Goal: Task Accomplishment & Management: Manage account settings

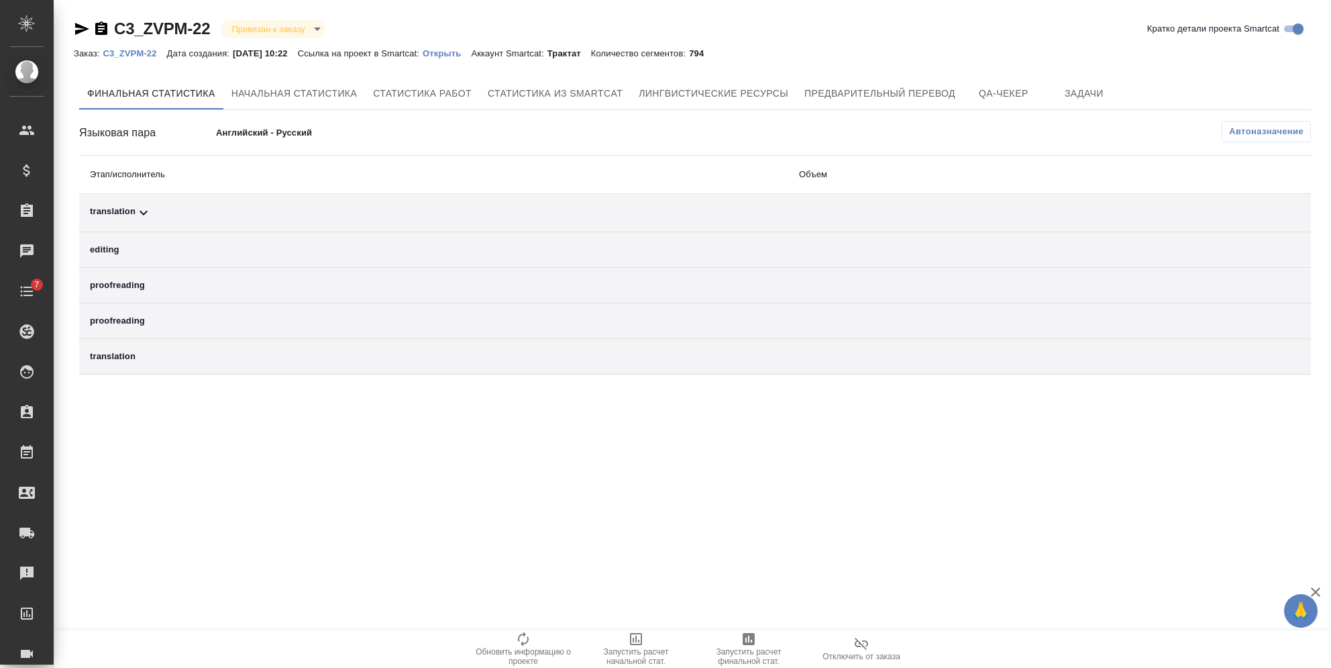
click at [1254, 130] on span "Автоназначение" at bounding box center [1266, 131] width 74 height 13
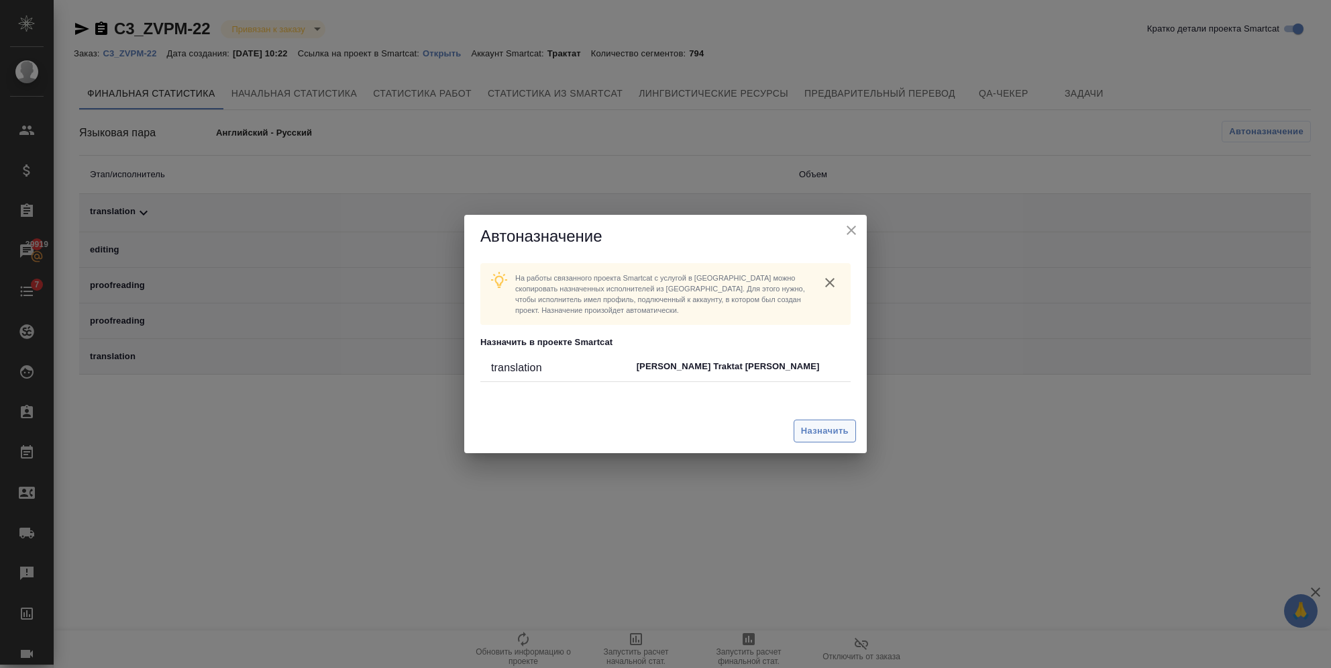
click at [815, 425] on span "Назначить" at bounding box center [825, 430] width 48 height 15
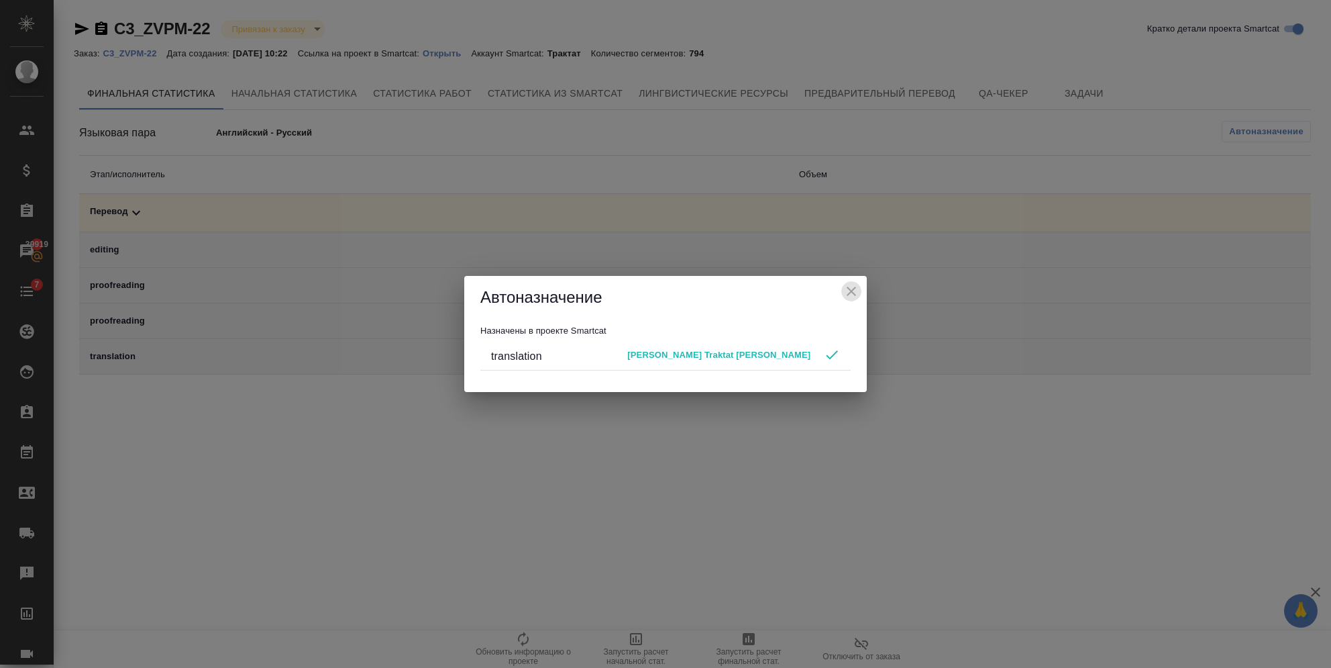
click at [853, 292] on icon "close" at bounding box center [852, 291] width 16 height 16
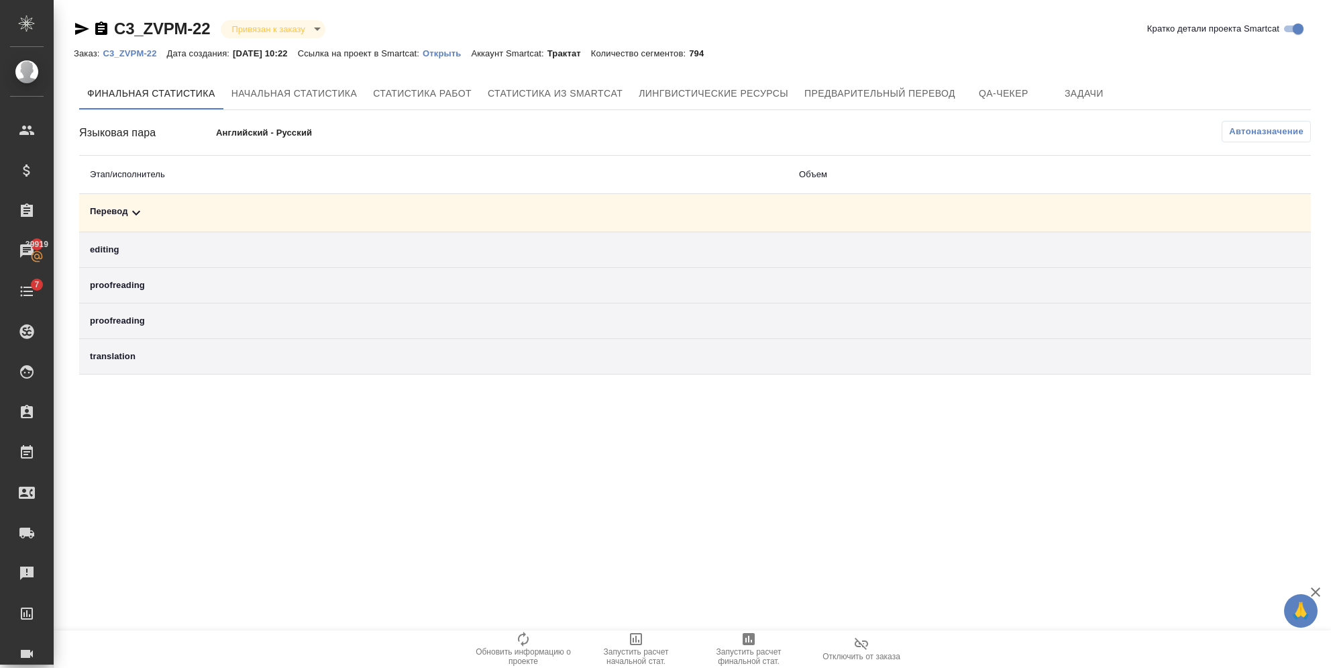
click at [142, 213] on icon at bounding box center [136, 213] width 16 height 16
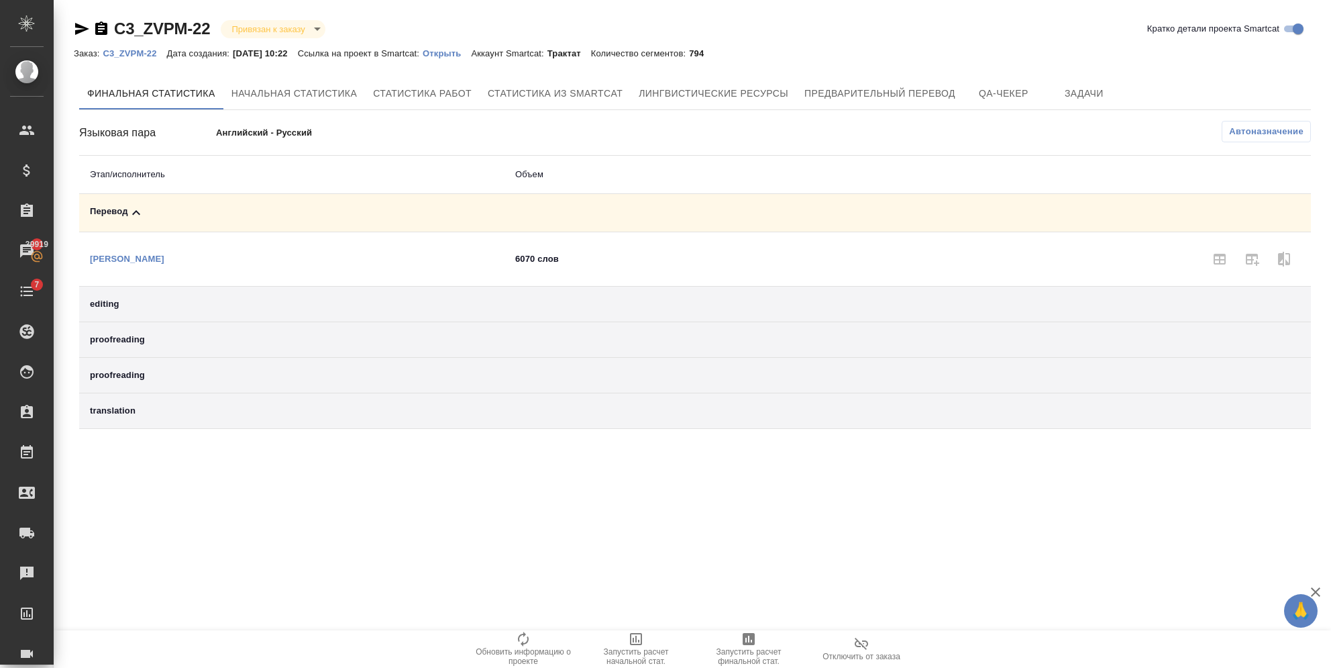
click at [142, 213] on icon at bounding box center [136, 213] width 16 height 16
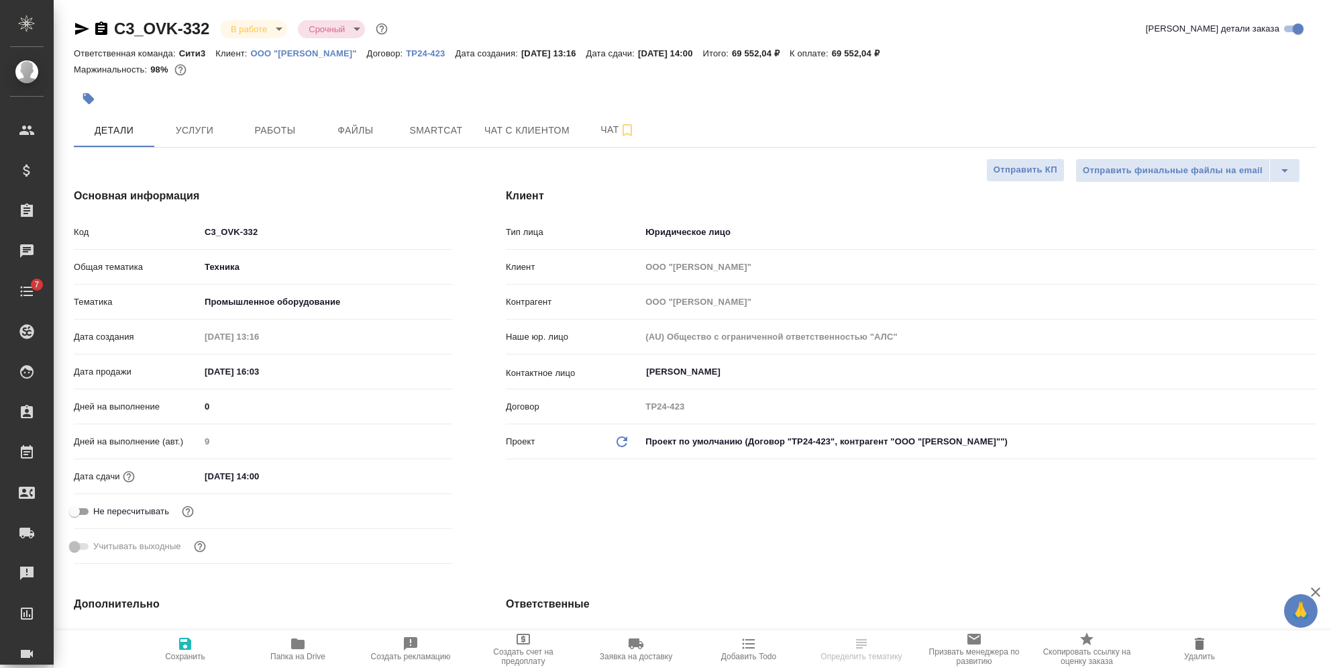
select select "RU"
type input "[PERSON_NAME]"
click at [620, 440] on icon "Обновить данные" at bounding box center [622, 442] width 16 height 16
type input "(Т2) ООО "Трактат24""
click at [201, 652] on span "Сохранить" at bounding box center [185, 656] width 40 height 9
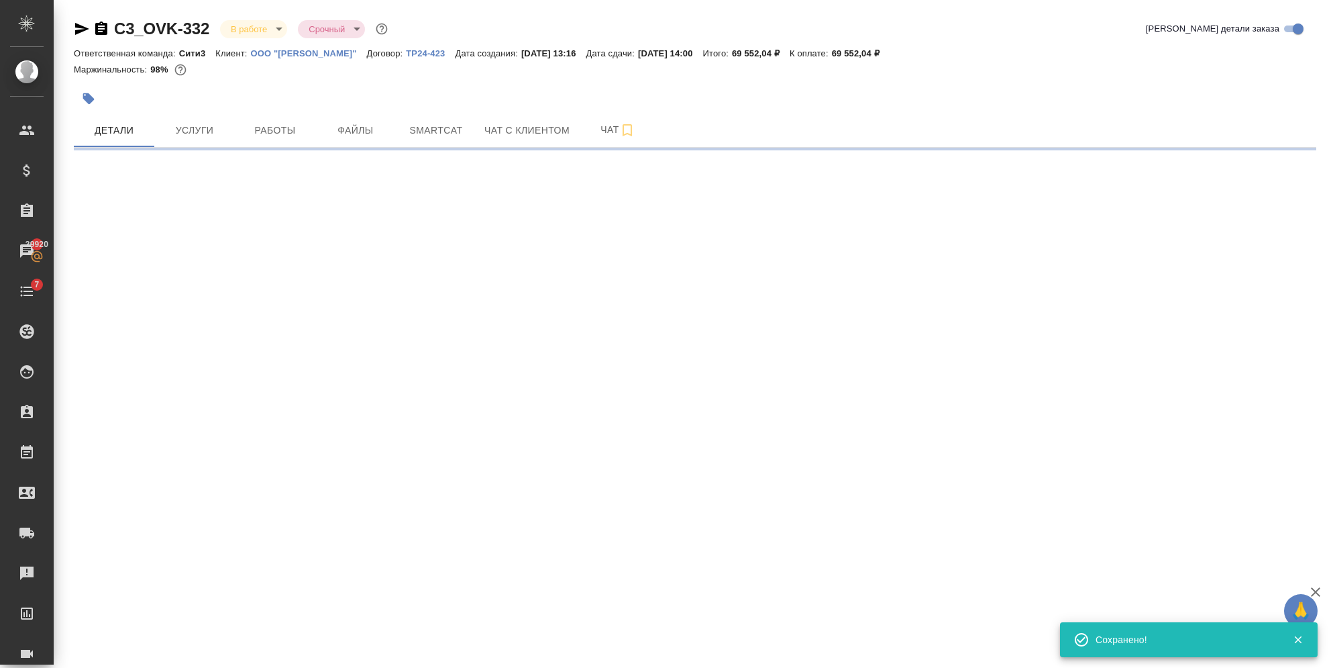
select select "RU"
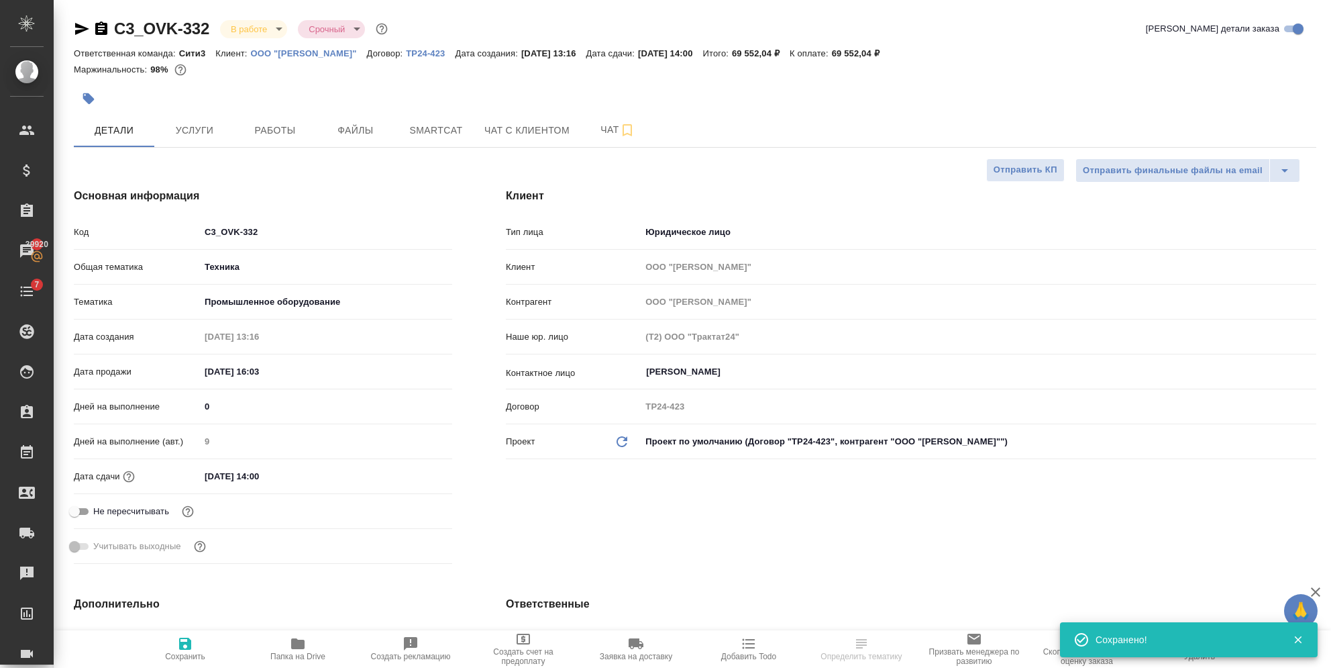
type textarea "x"
select select "RU"
type textarea "x"
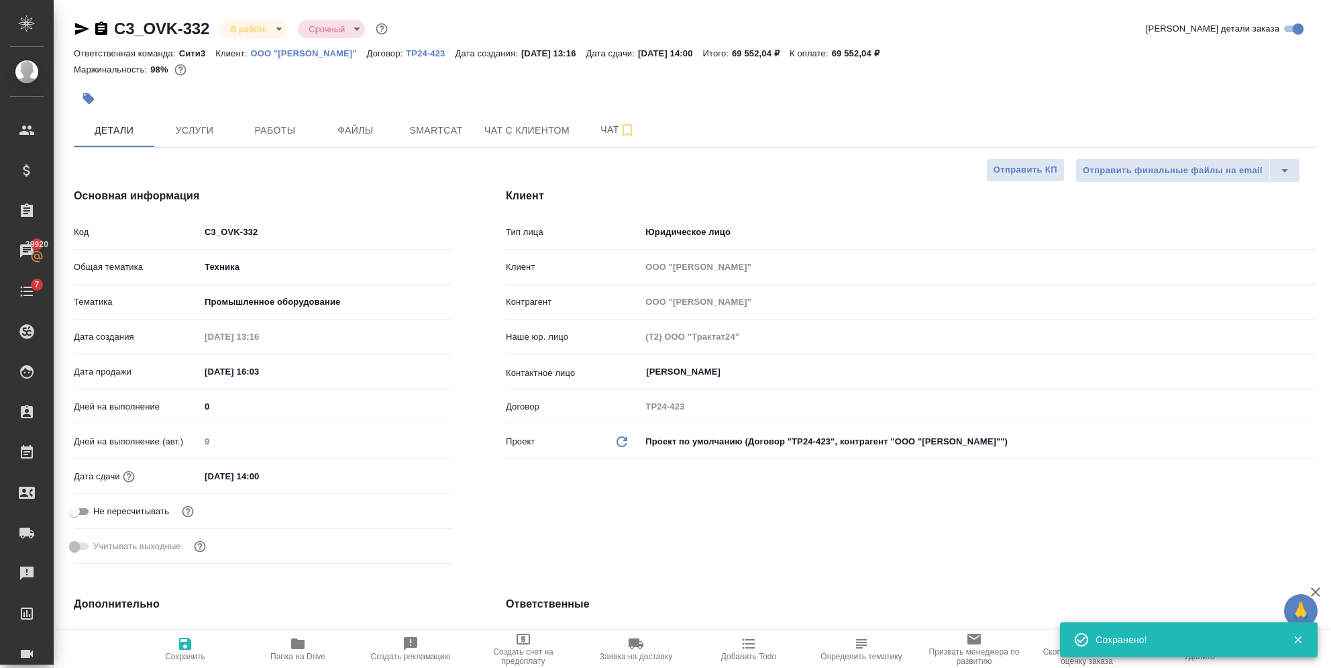
type textarea "x"
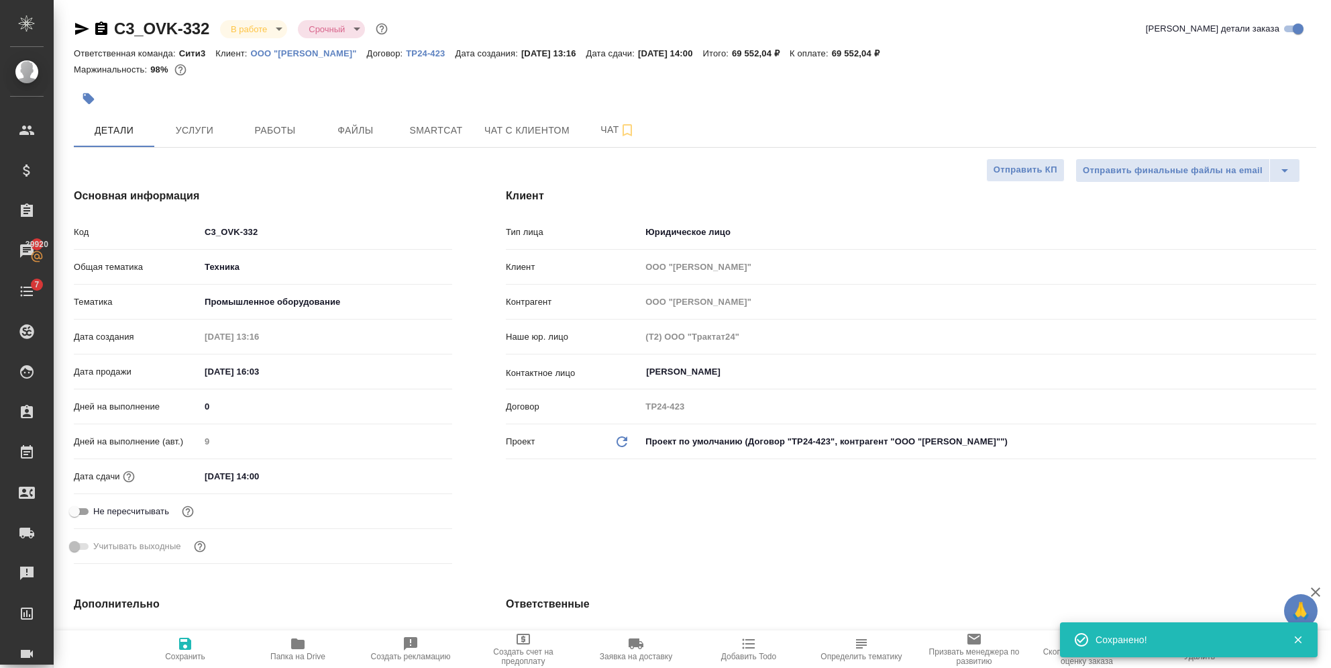
type textarea "x"
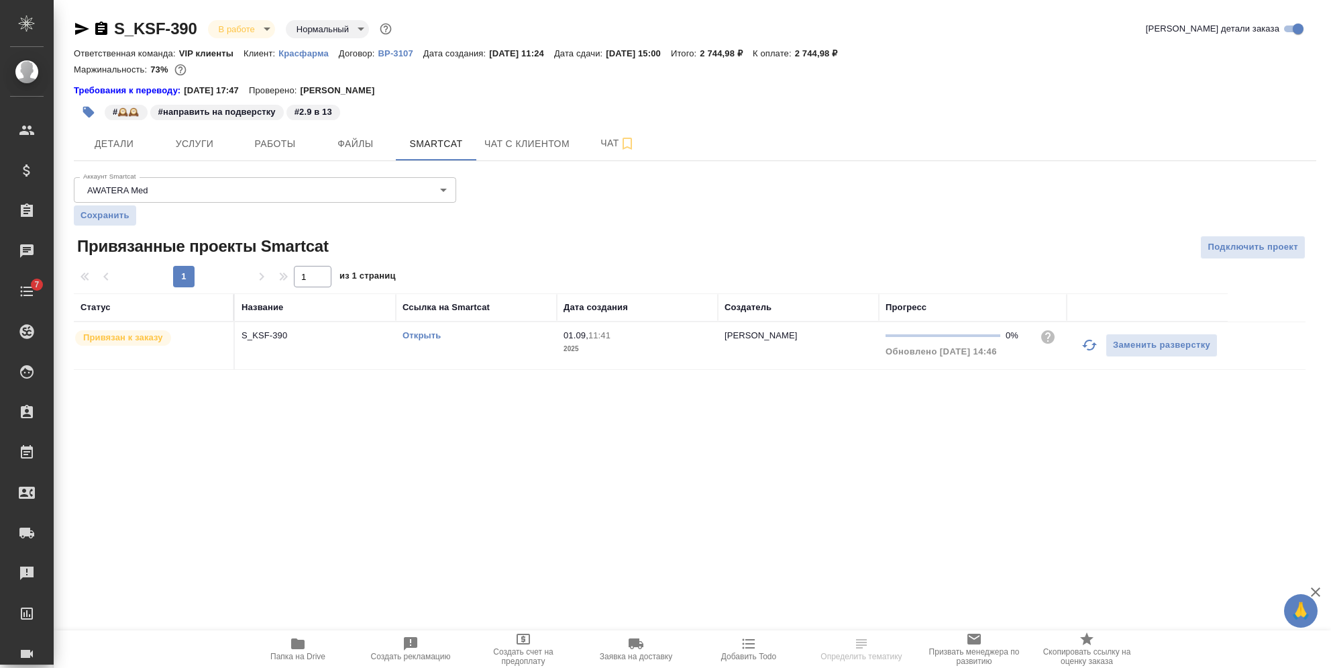
click at [288, 336] on p "S_KSF-390" at bounding box center [316, 335] width 148 height 13
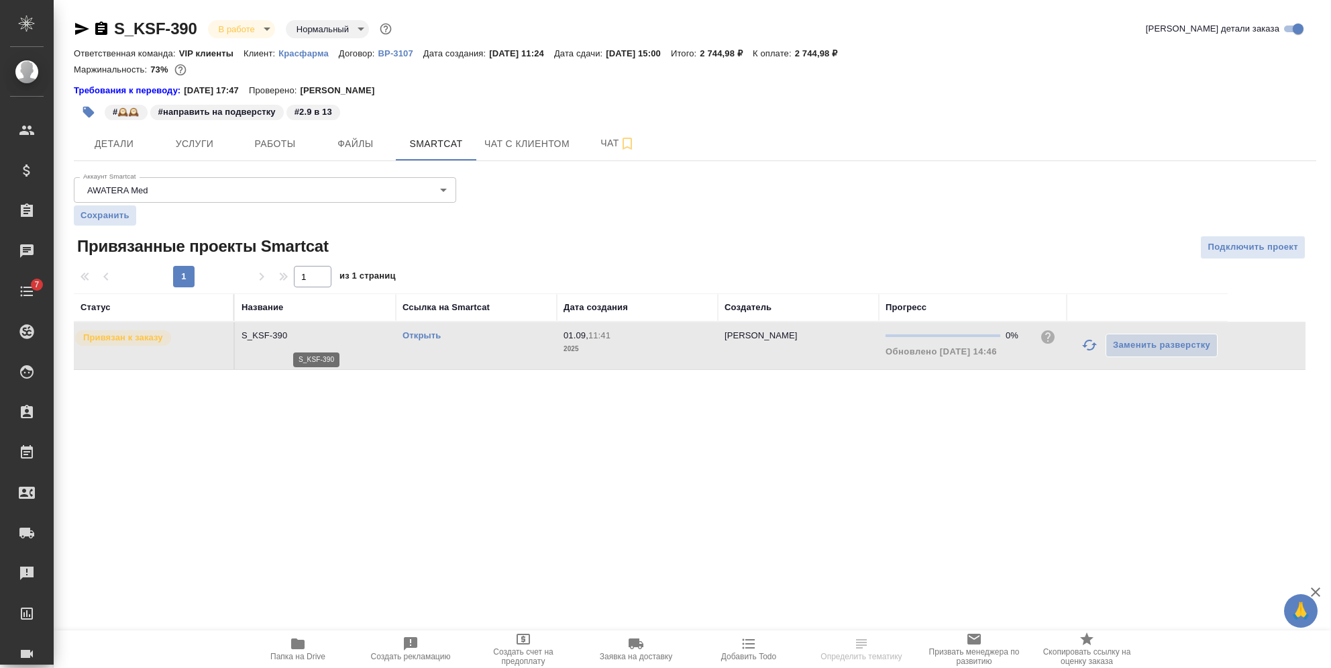
click at [288, 336] on p "S_KSF-390" at bounding box center [316, 335] width 148 height 13
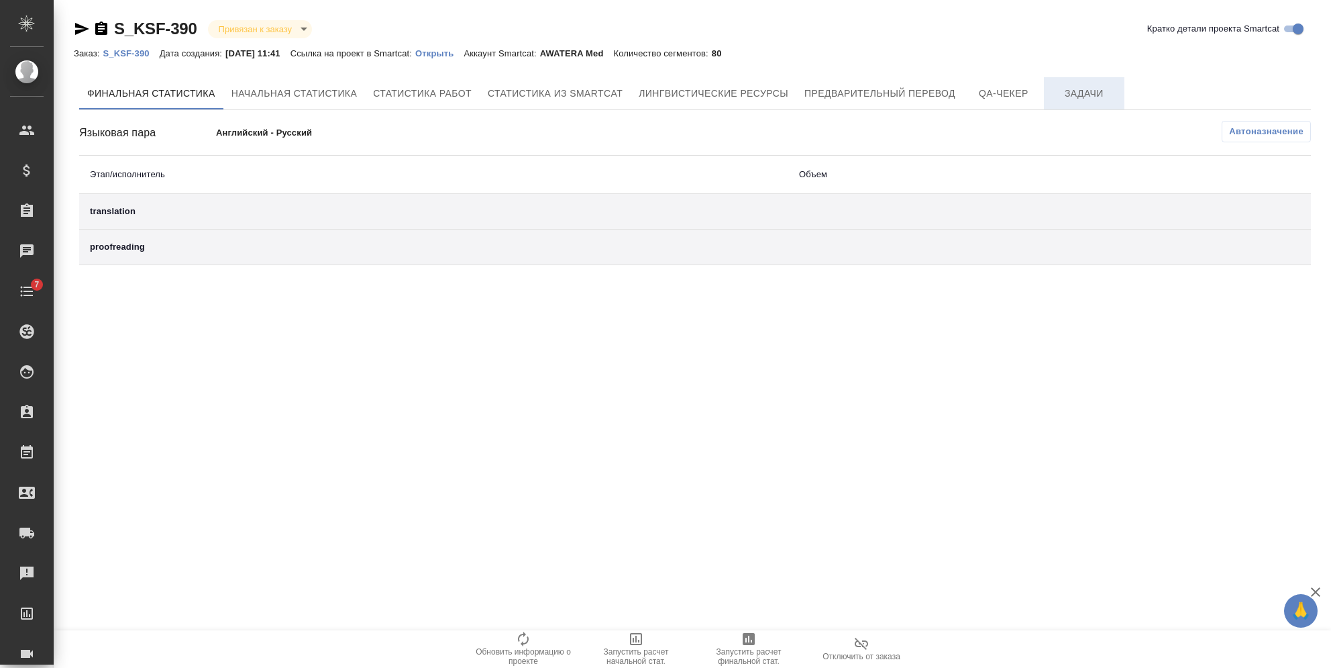
click at [1078, 84] on button "Задачи" at bounding box center [1084, 93] width 81 height 32
click at [871, 96] on span "Предварительный перевод" at bounding box center [880, 93] width 151 height 17
